Goal: Information Seeking & Learning: Learn about a topic

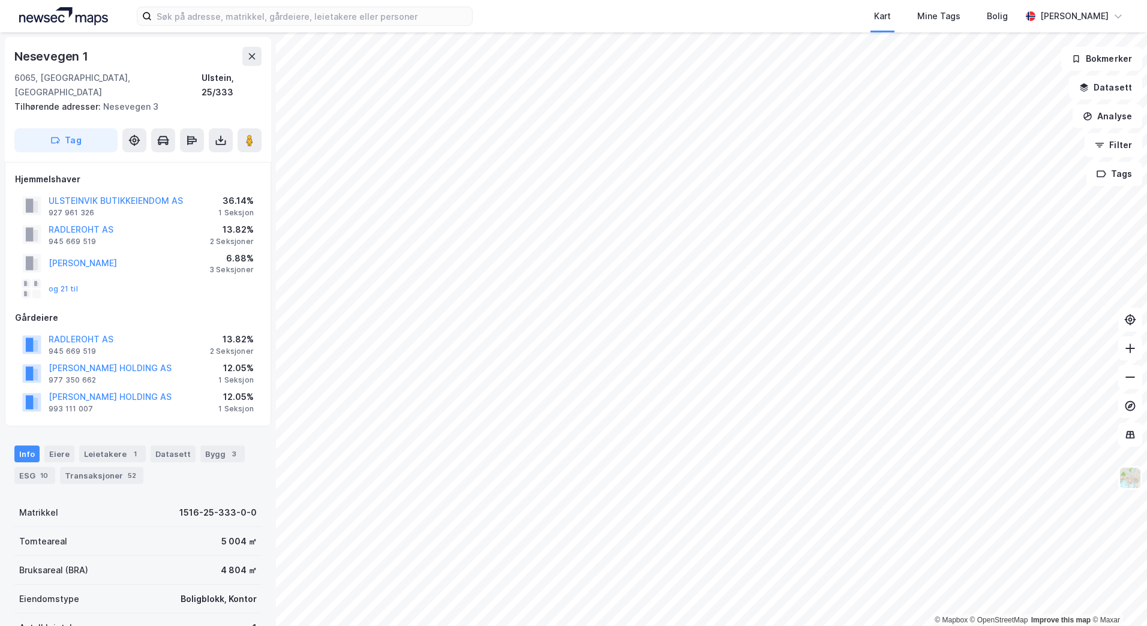
click at [85, 16] on img at bounding box center [63, 16] width 89 height 18
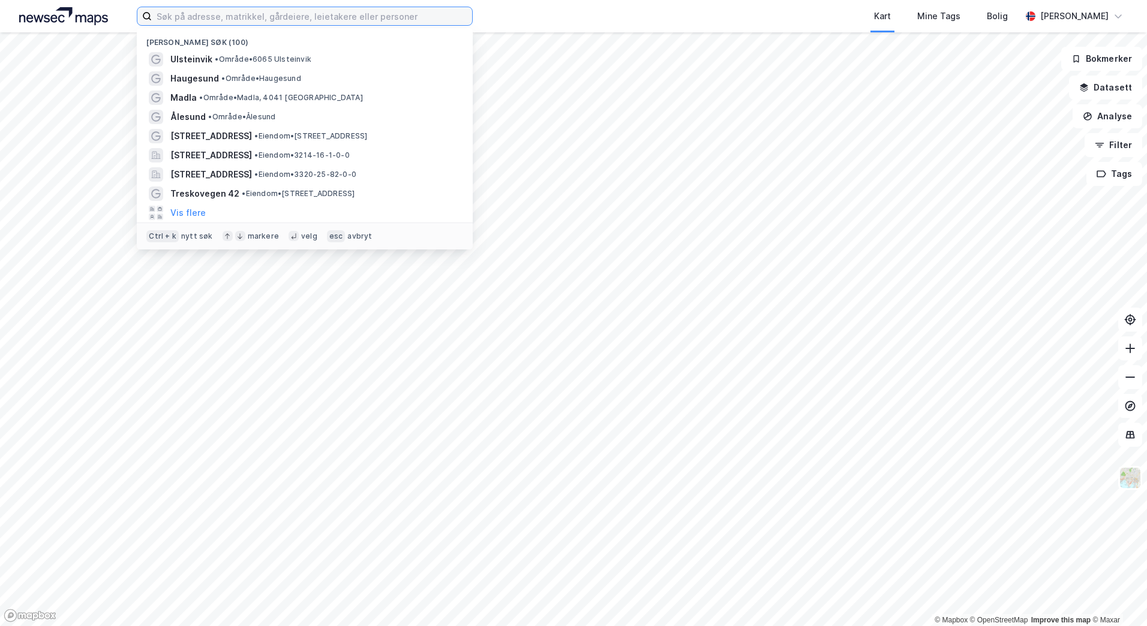
click at [203, 13] on input at bounding box center [312, 16] width 320 height 18
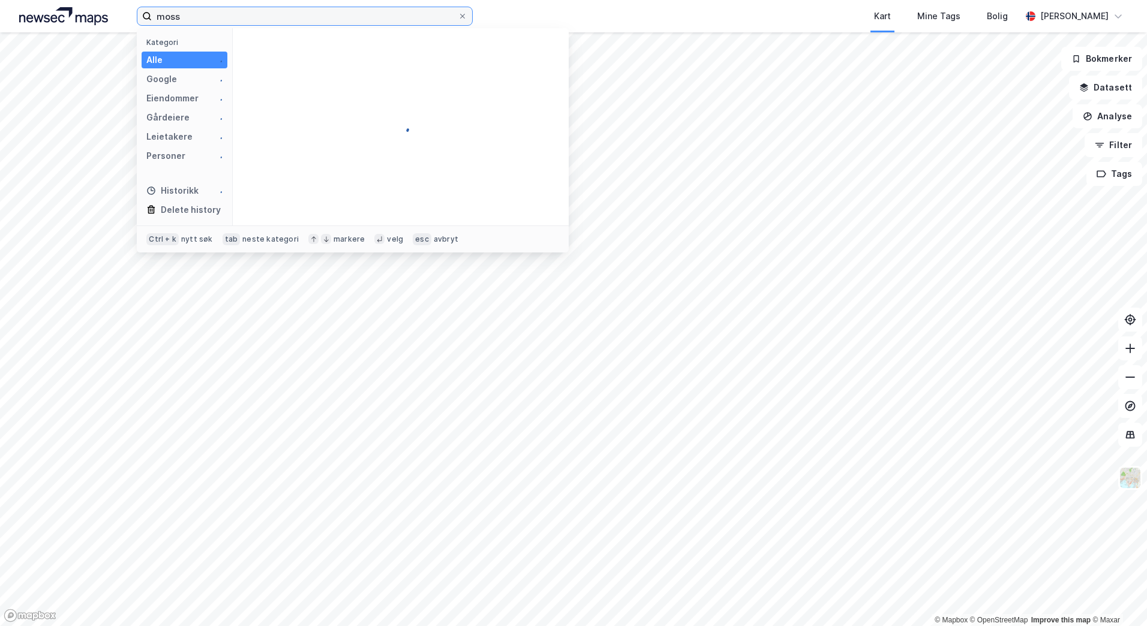
type input "moss"
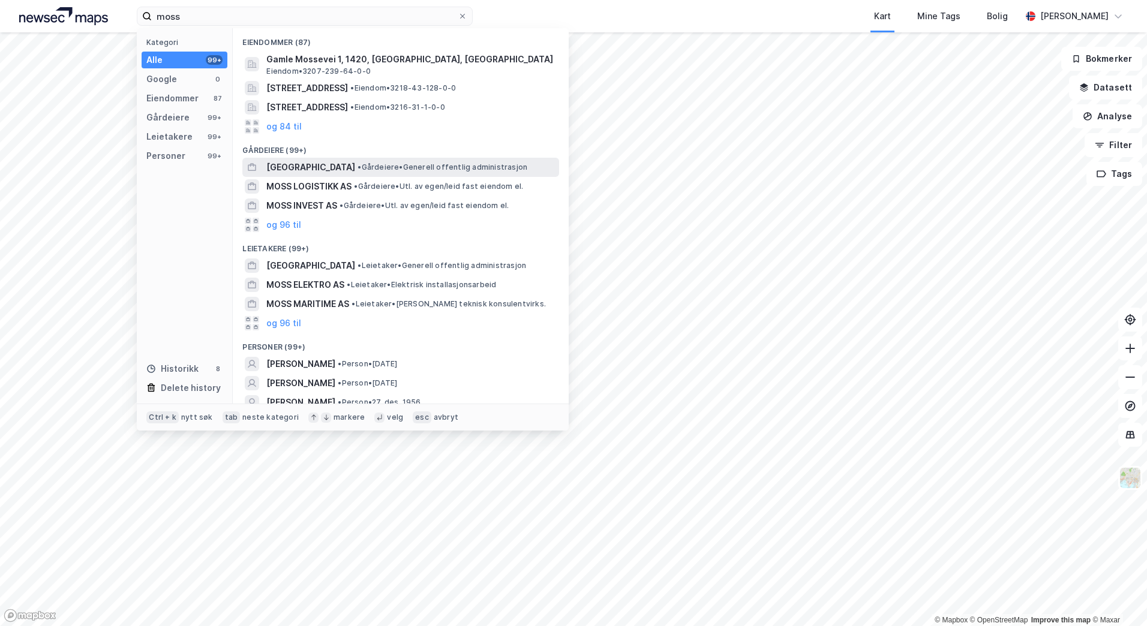
click at [311, 169] on span "[GEOGRAPHIC_DATA]" at bounding box center [310, 167] width 89 height 14
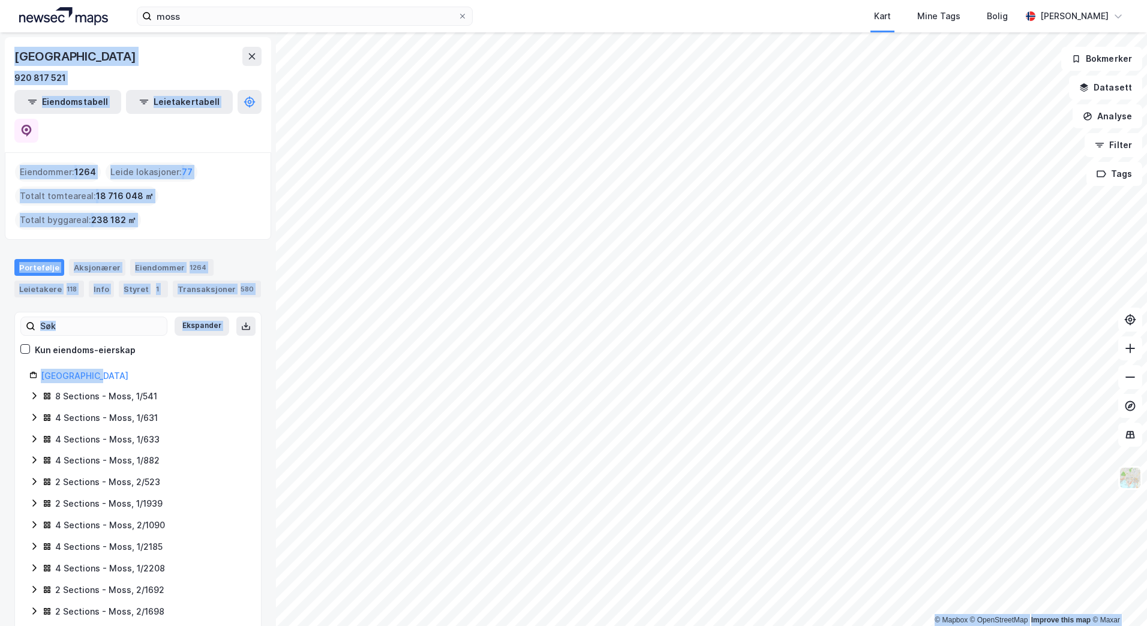
click at [1026, 331] on div "© Mapbox © OpenStreetMap Improve this map © [GEOGRAPHIC_DATA] 920 817 521 Eiend…" at bounding box center [573, 329] width 1147 height 594
drag, startPoint x: 259, startPoint y: 349, endPoint x: 1140, endPoint y: 330, distance: 881.5
click at [1146, 330] on html "moss Kart Mine Tags Bolig [PERSON_NAME] © Mapbox © OpenStreetMap Improve this m…" at bounding box center [573, 313] width 1147 height 626
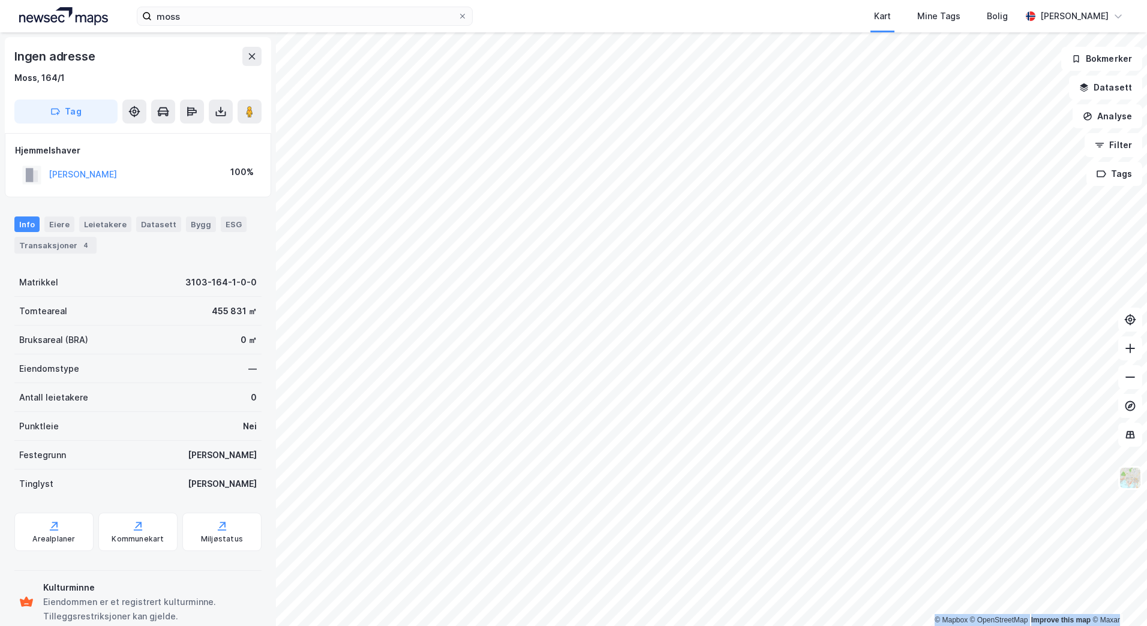
click at [1146, 322] on html "moss Kart Mine Tags Bolig [PERSON_NAME] © Mapbox © OpenStreetMap Improve this m…" at bounding box center [573, 313] width 1147 height 626
